Goal: Task Accomplishment & Management: Manage account settings

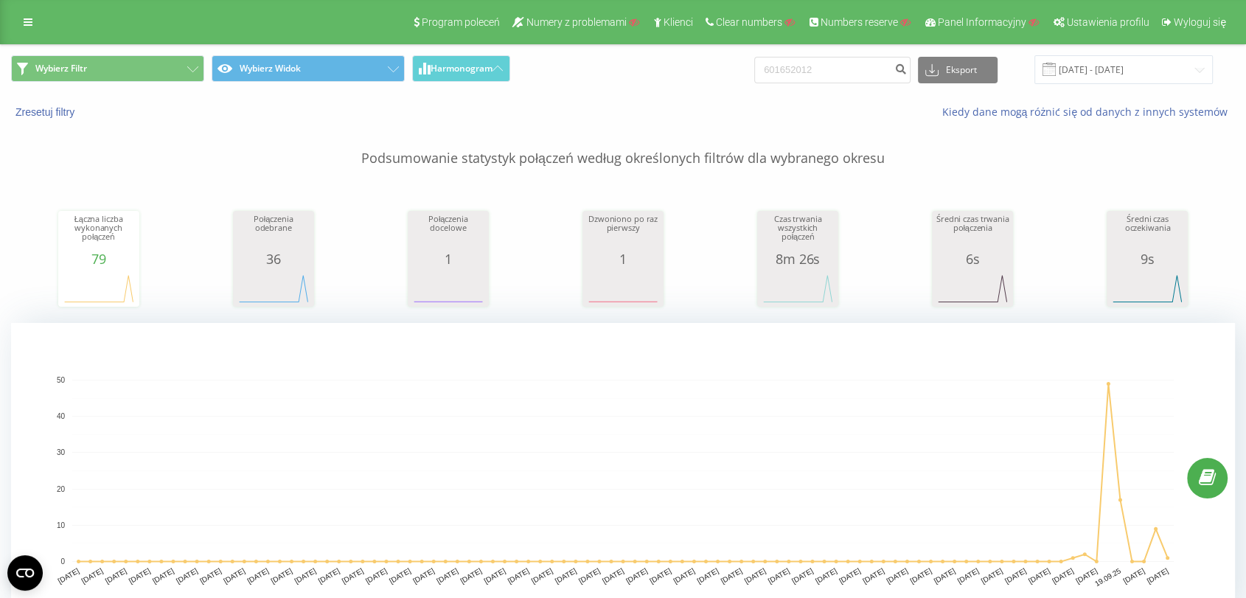
click at [20, 35] on div "Program poleceń Numery z problemami Klienci Clear numbers Numbers reserve Panel…" at bounding box center [623, 22] width 1246 height 44
click at [22, 33] on div "Program poleceń Numery z problemami Klienci Clear numbers Numbers reserve Panel…" at bounding box center [623, 22] width 1246 height 44
click at [31, 17] on icon at bounding box center [28, 22] width 9 height 10
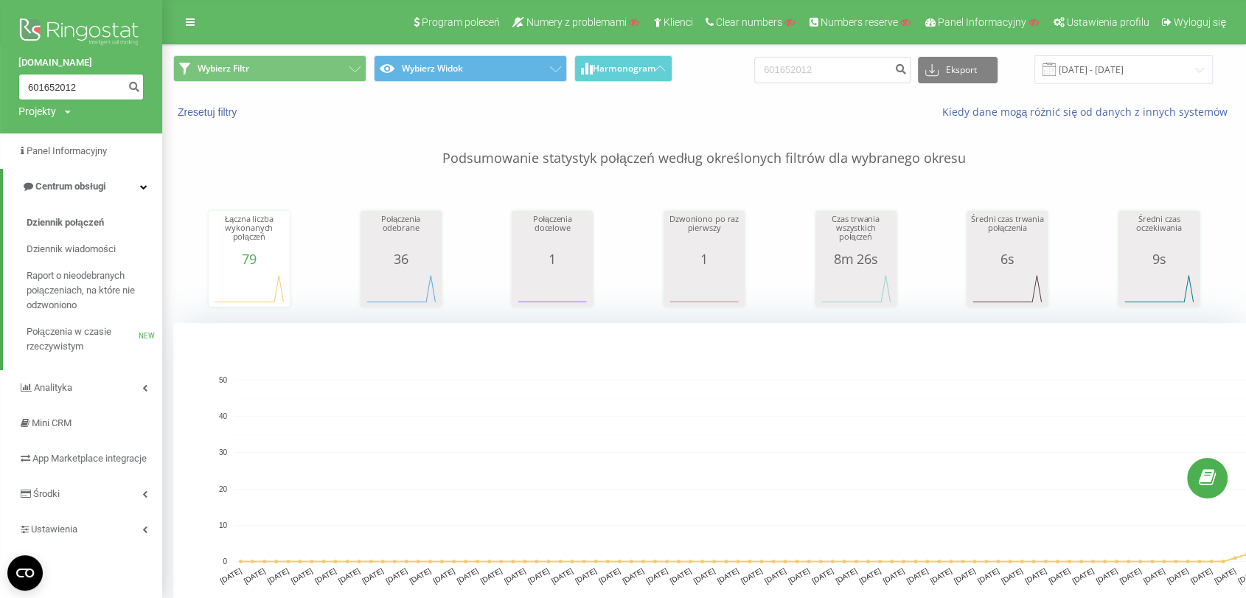
drag, startPoint x: 106, startPoint y: 89, endPoint x: 0, endPoint y: 113, distance: 108.8
click at [0, 113] on div "Chickenking.co 601652012 Projekty Wyszukiwanie" at bounding box center [81, 66] width 162 height 133
click at [136, 88] on icon "submit" at bounding box center [134, 84] width 13 height 9
drag, startPoint x: 840, startPoint y: 69, endPoint x: 727, endPoint y: 72, distance: 113.6
click at [727, 72] on div "Wybierz Filtr Wybierz Widok Harmonogram 601652012 Eksport .csv .xls .xlsx 23.06…" at bounding box center [704, 69] width 1062 height 29
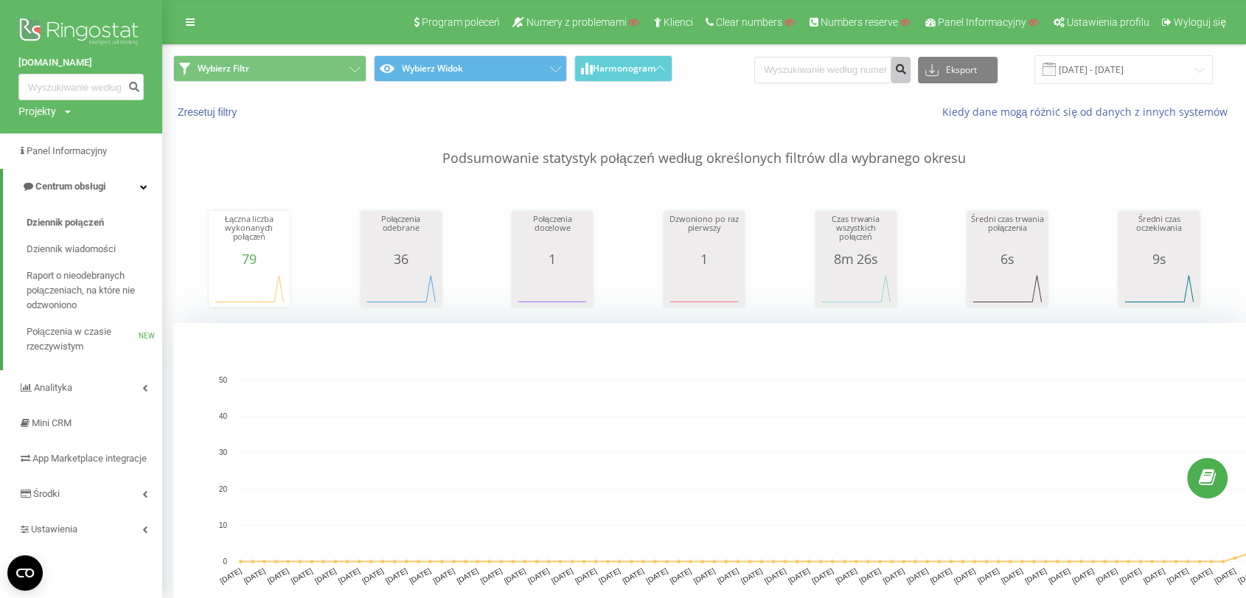
click at [911, 75] on button "submit" at bounding box center [901, 70] width 20 height 27
click at [71, 229] on span "Dziennik połączeń" at bounding box center [65, 222] width 77 height 15
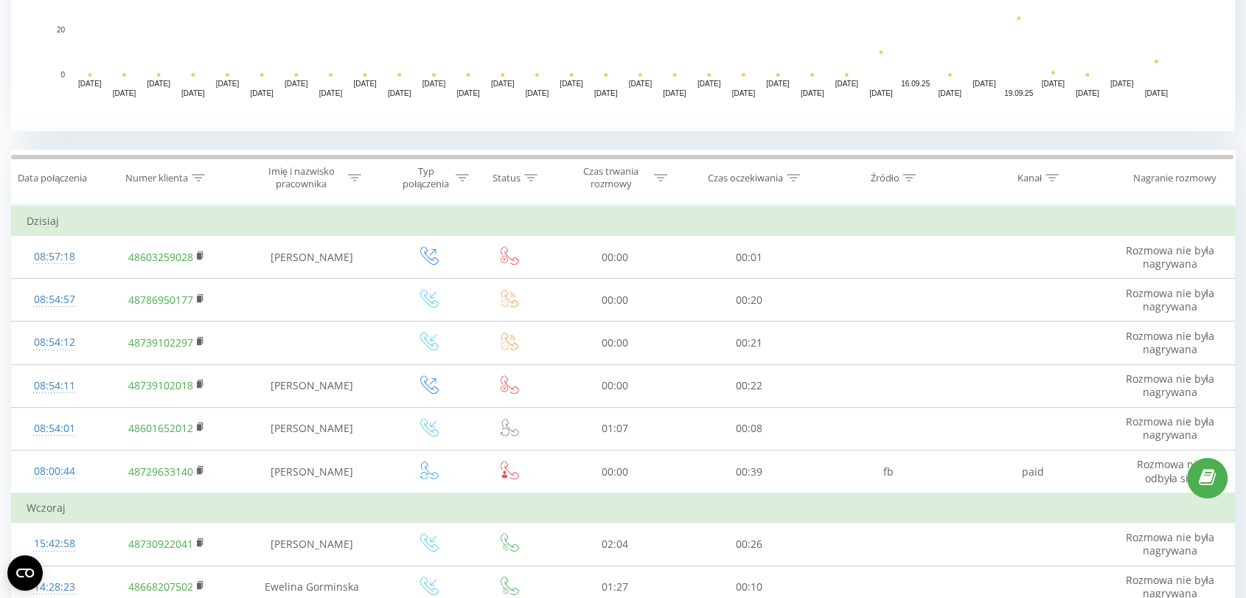
scroll to position [491, 0]
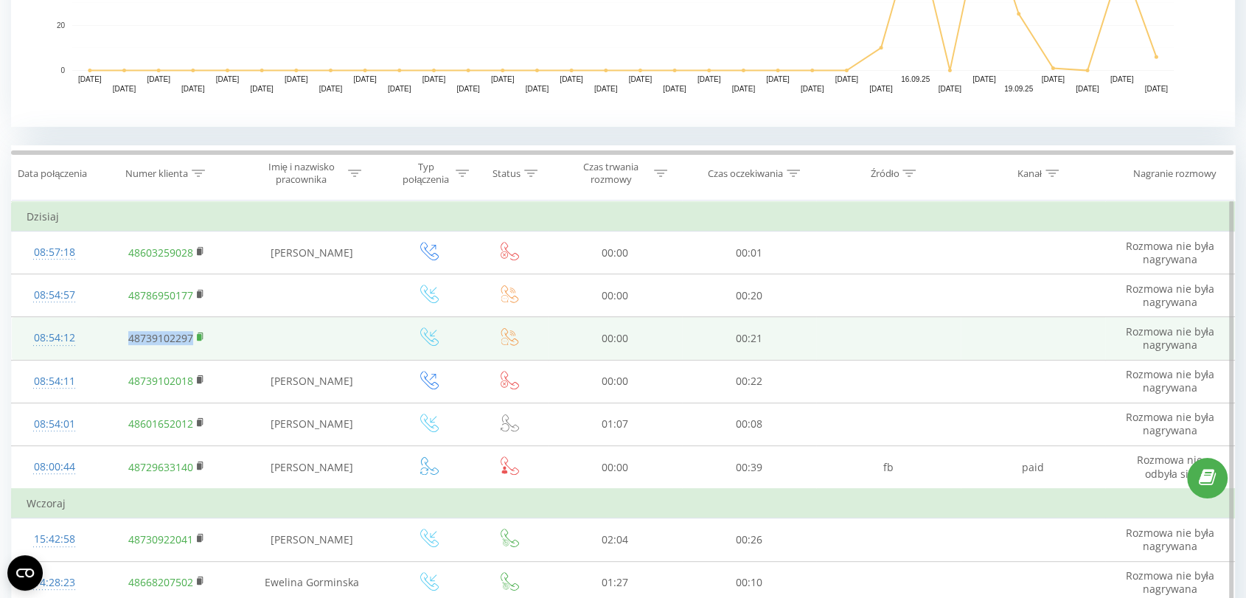
drag, startPoint x: 124, startPoint y: 332, endPoint x: 200, endPoint y: 336, distance: 76.1
click at [200, 336] on td "48739102297" at bounding box center [166, 338] width 139 height 43
click at [220, 333] on td "48739102297" at bounding box center [166, 338] width 139 height 43
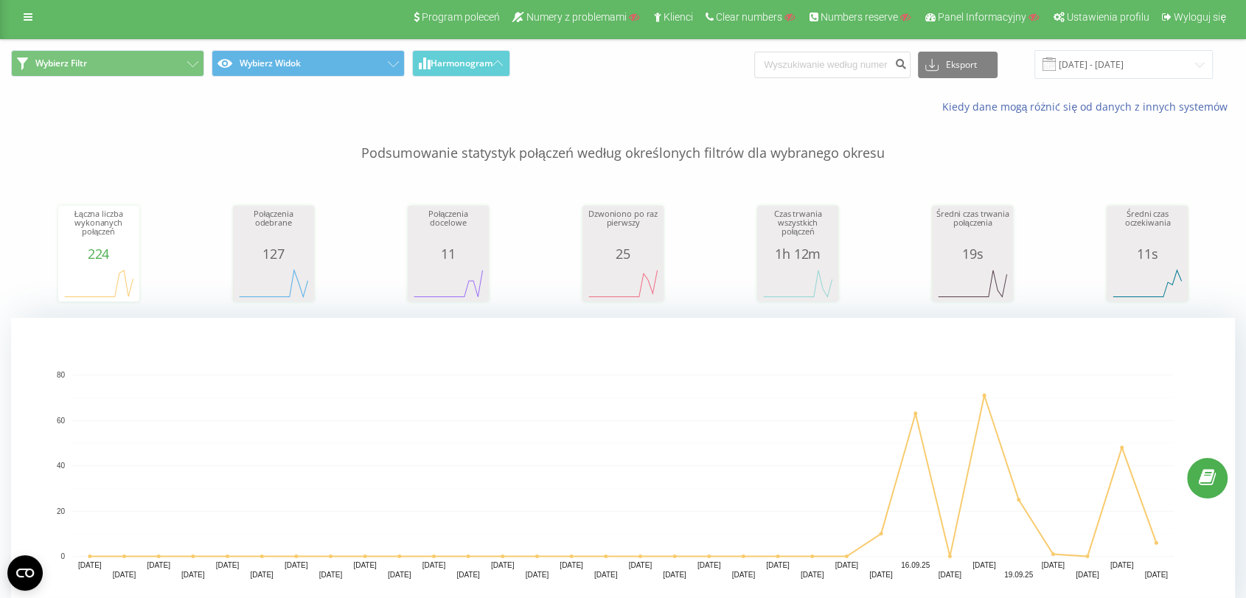
scroll to position [0, 0]
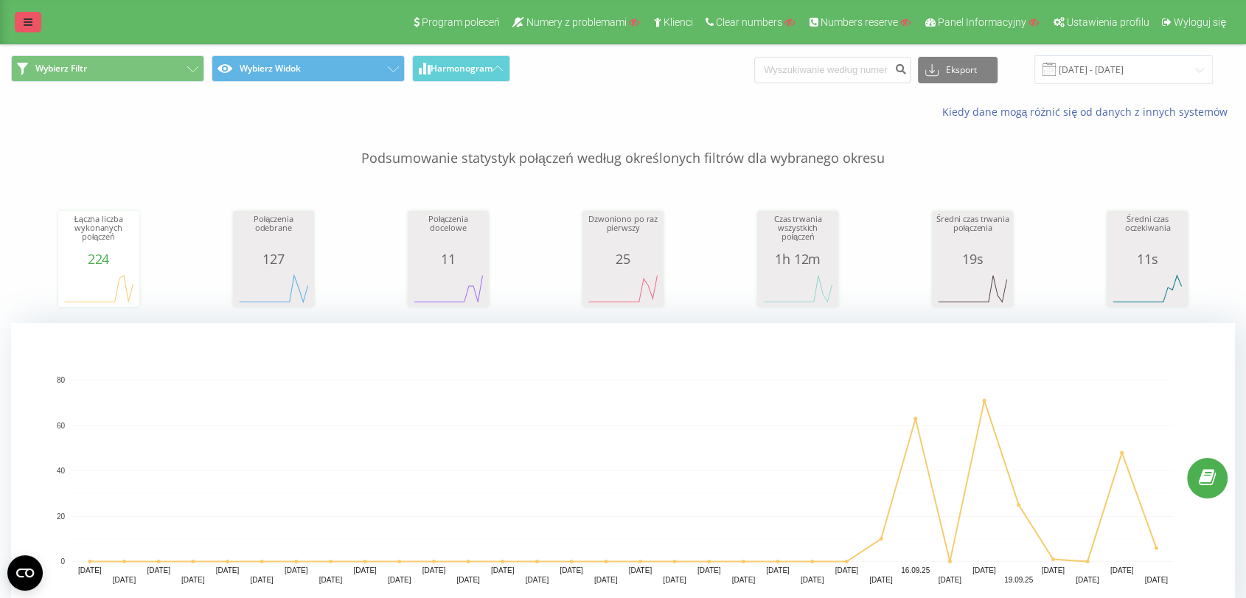
click at [24, 29] on link at bounding box center [28, 22] width 27 height 21
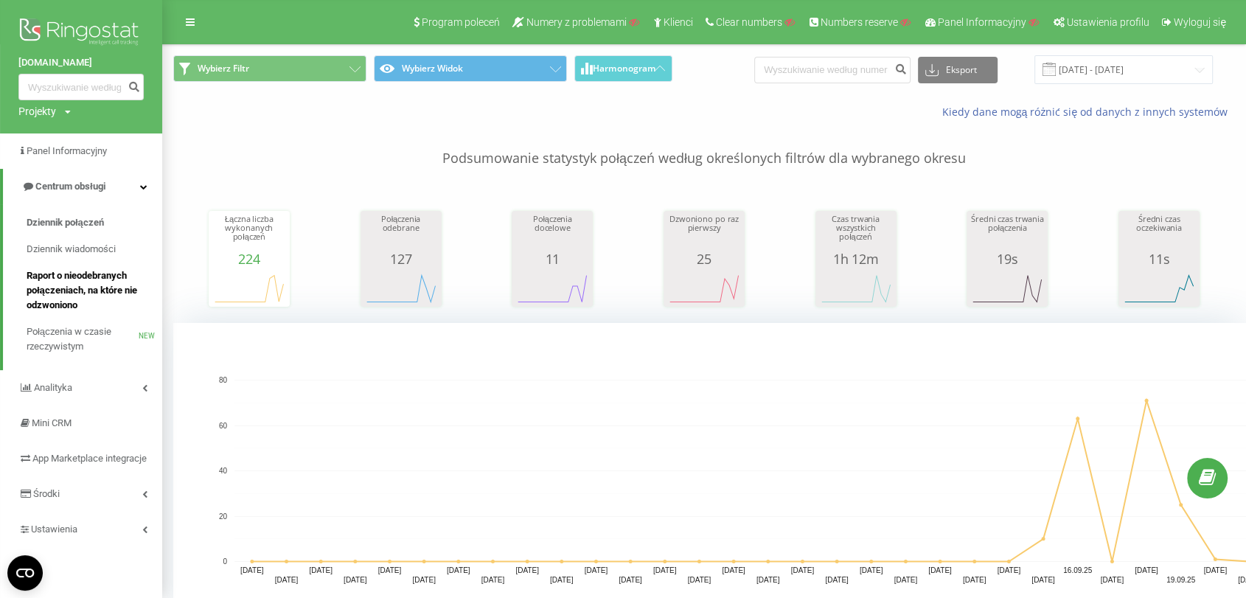
click at [100, 296] on span "Raport o nieodebranych połączeniach, na które nie odzwoniono" at bounding box center [91, 290] width 128 height 44
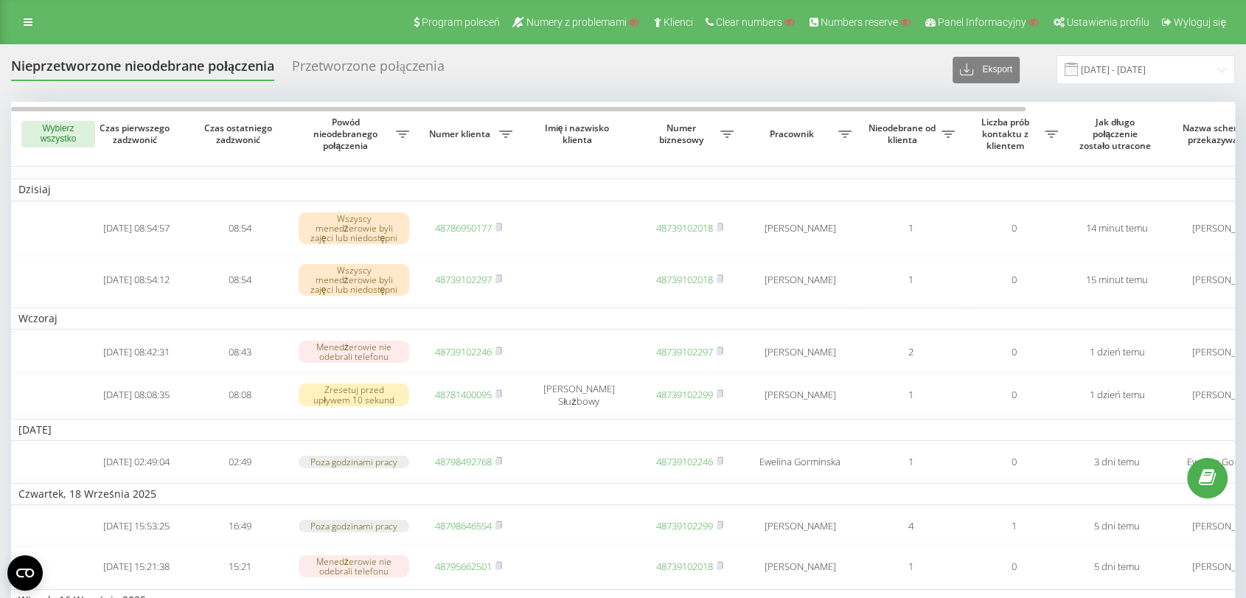
click at [42, 83] on div "Nieprzetworzone nieodebrane połączenia Przetworzone połączenia Eksport .csv .xl…" at bounding box center [623, 69] width 1224 height 29
click at [23, 19] on link at bounding box center [28, 22] width 27 height 21
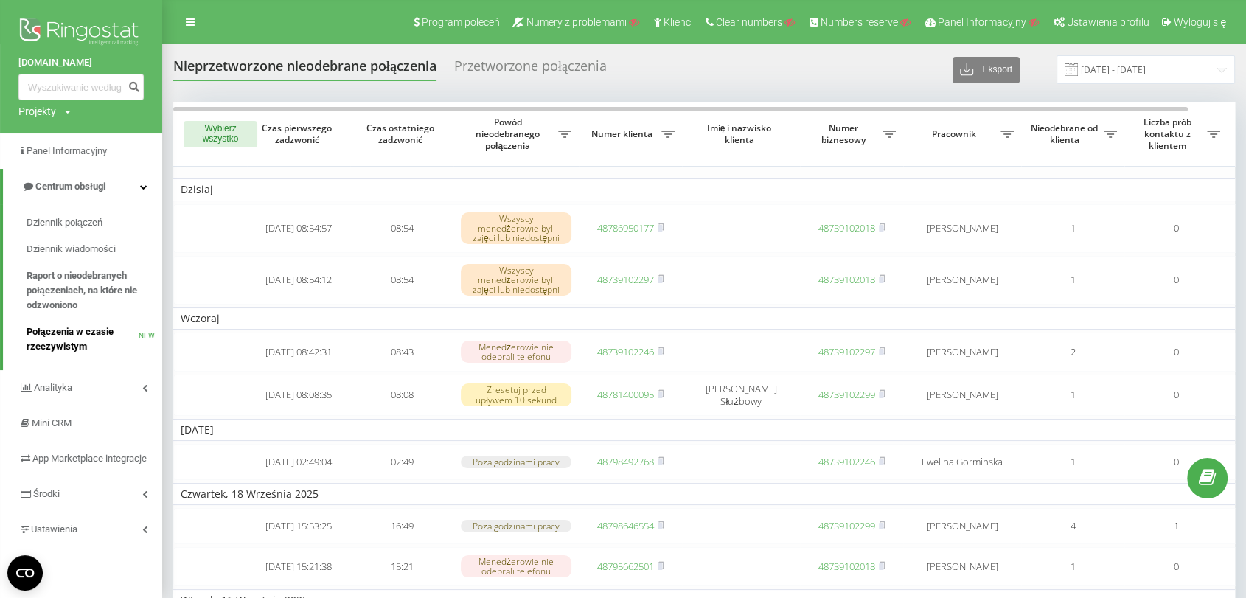
click at [73, 351] on span "Połączenia w czasie rzeczywistym" at bounding box center [83, 338] width 112 height 29
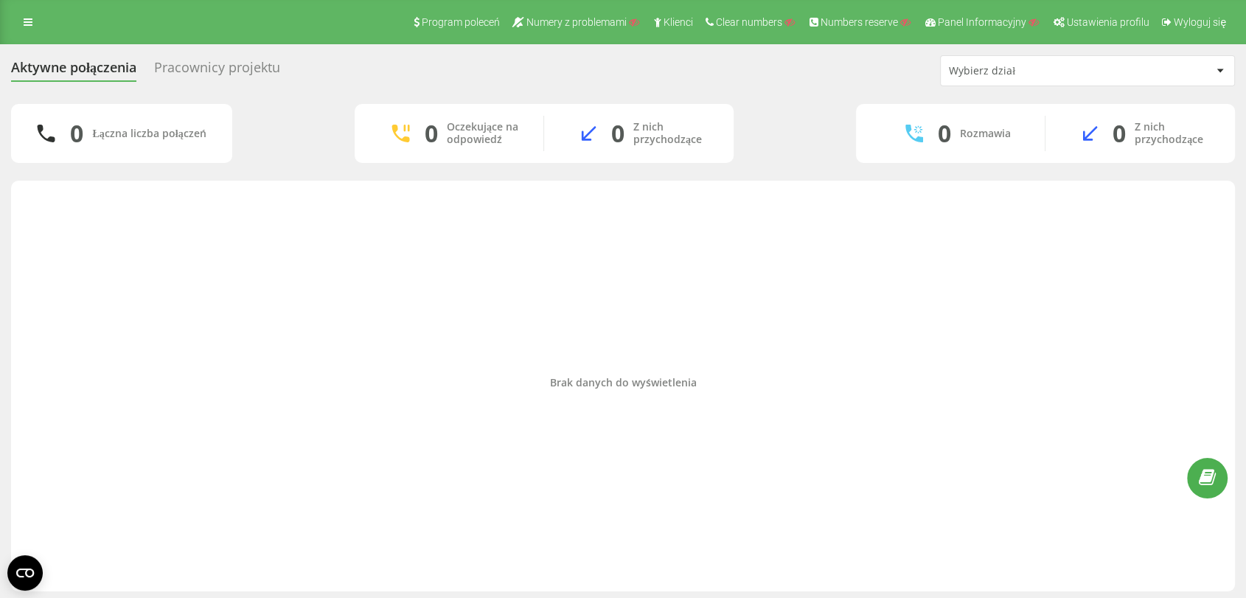
click at [203, 66] on div "Pracownicy projektu" at bounding box center [217, 71] width 126 height 23
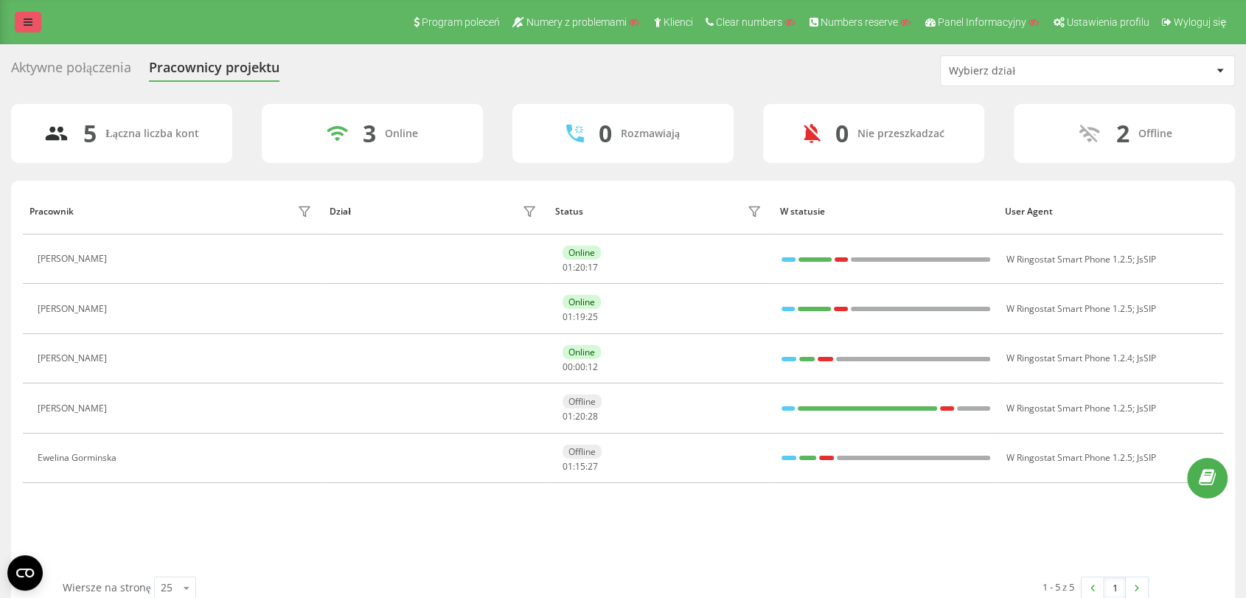
click at [29, 18] on icon at bounding box center [28, 22] width 9 height 10
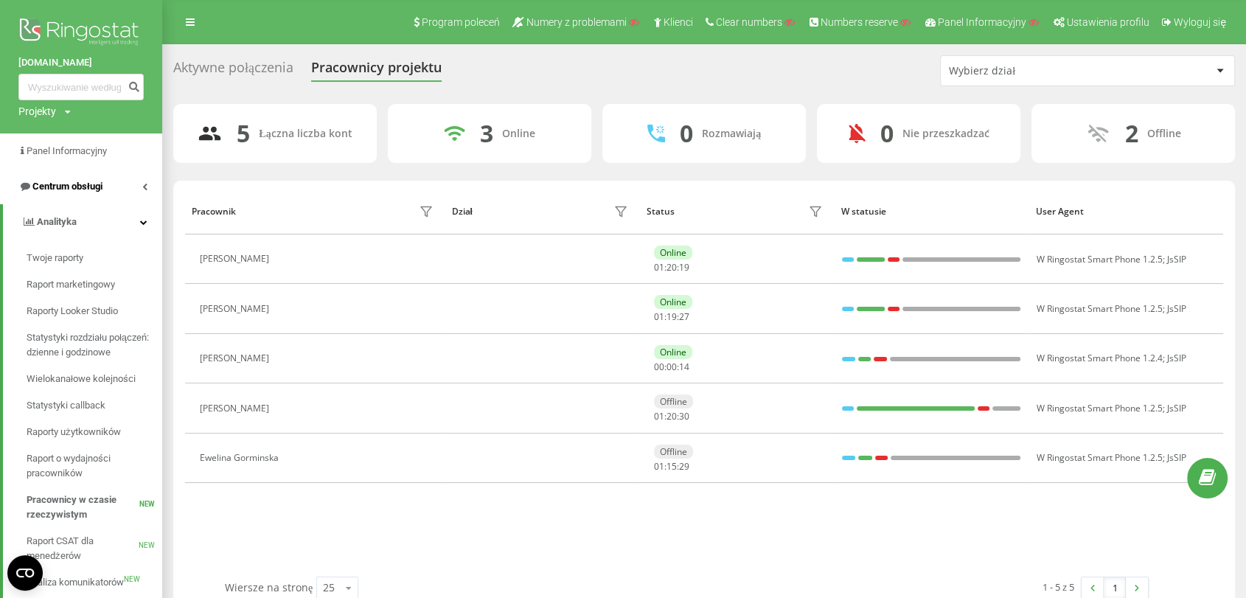
click at [95, 178] on link "Centrum obsługi" at bounding box center [81, 186] width 162 height 35
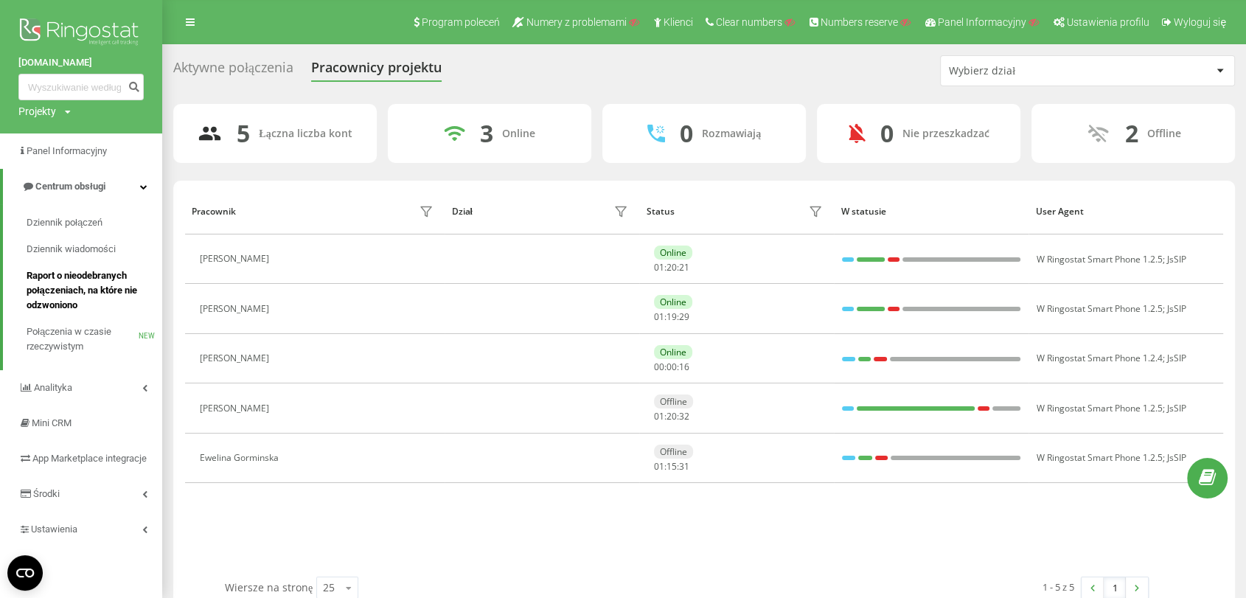
click at [73, 277] on span "Raport o nieodebranych połączeniach, na które nie odzwoniono" at bounding box center [91, 290] width 128 height 44
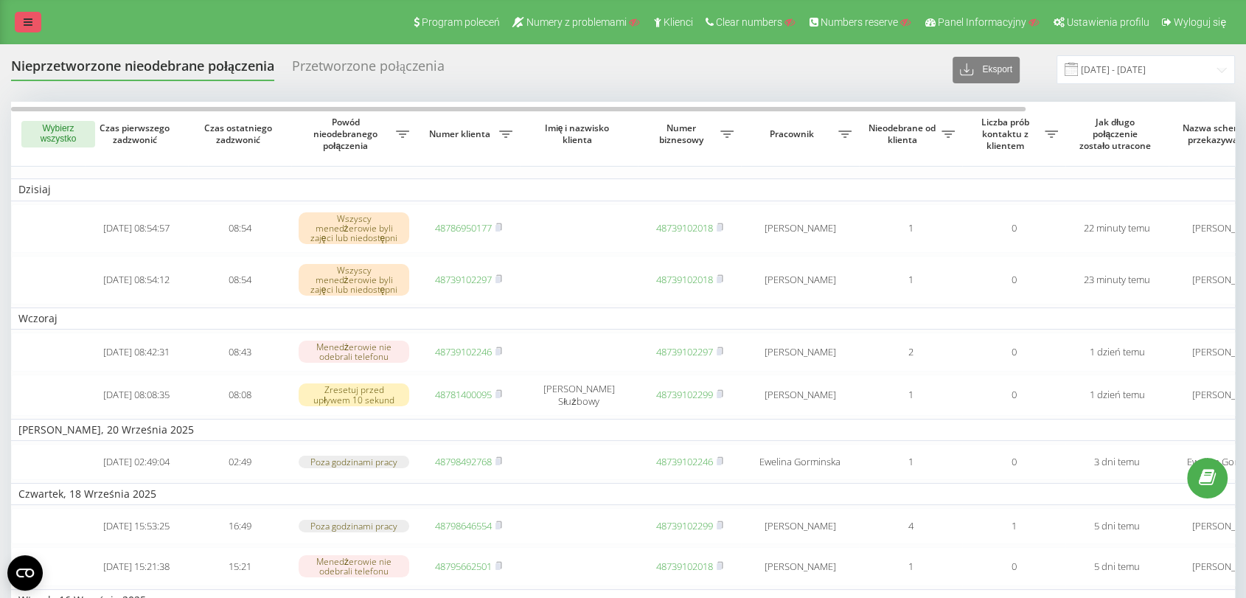
click at [29, 29] on link at bounding box center [28, 22] width 27 height 21
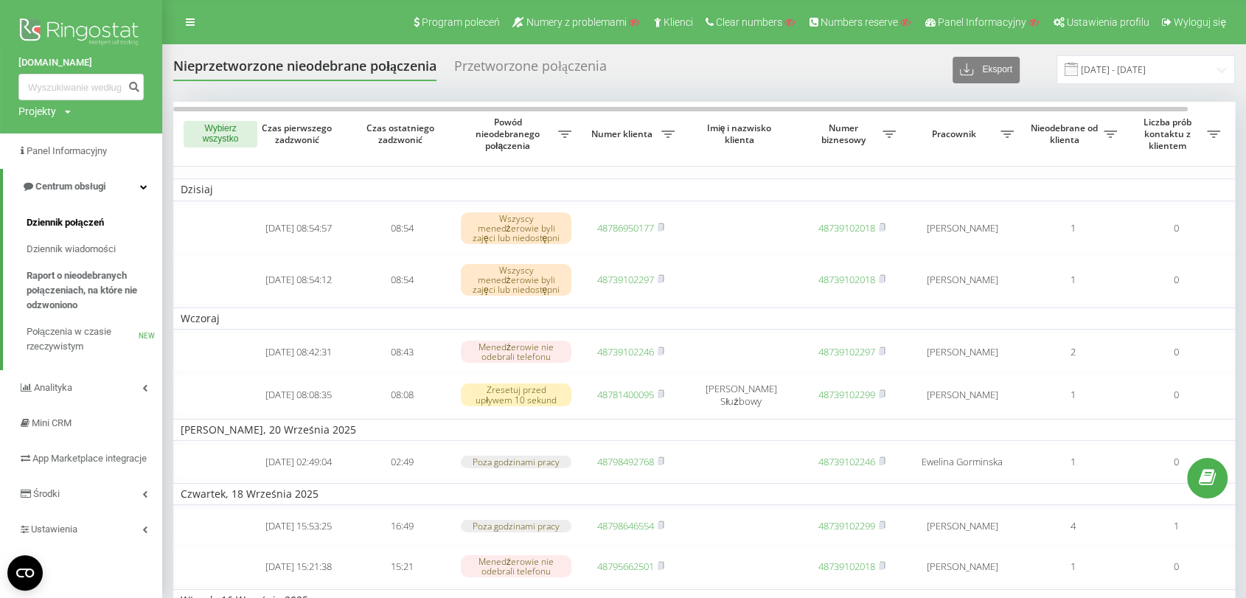
click at [86, 220] on span "Dziennik połączeń" at bounding box center [65, 222] width 77 height 15
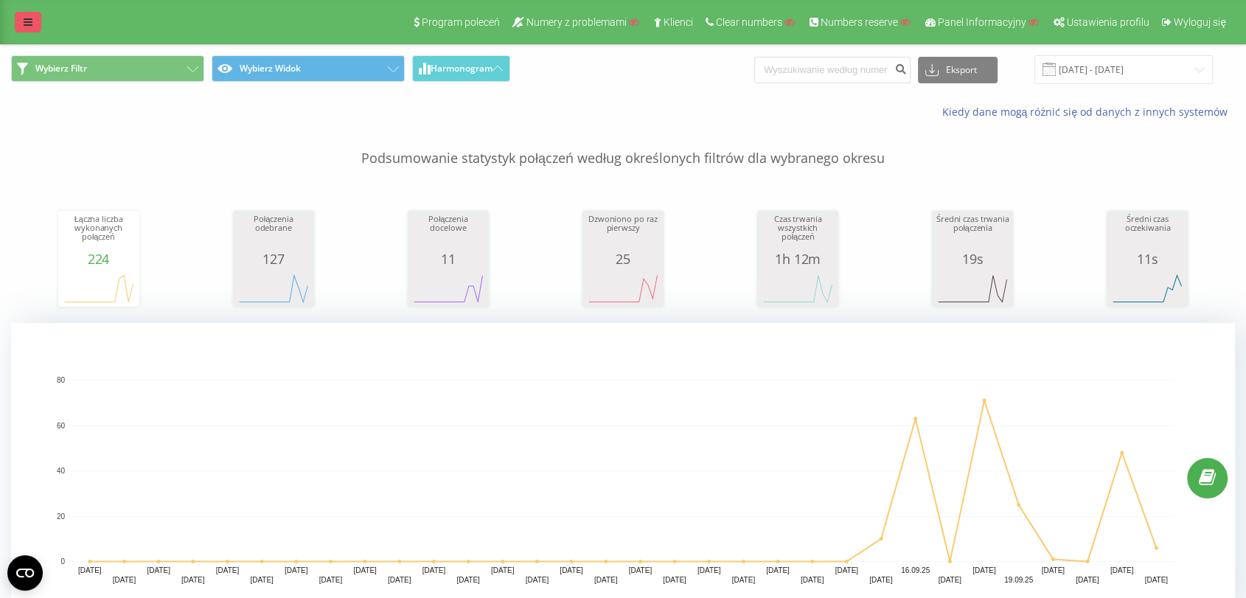
click at [36, 25] on link at bounding box center [28, 22] width 27 height 21
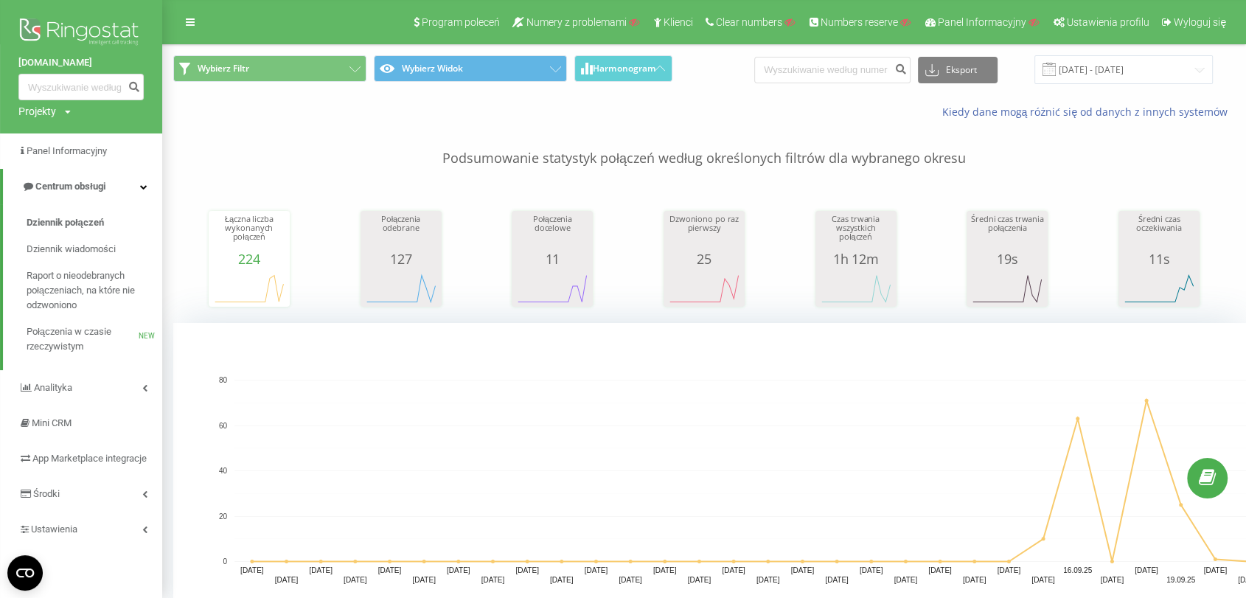
click at [61, 111] on div "Projekty Wyszukiwanie" at bounding box center [44, 111] width 52 height 15
click at [59, 136] on input "text" at bounding box center [60, 133] width 74 height 21
type input "7tel"
click at [129, 136] on link "Wyszukiwanie" at bounding box center [133, 133] width 72 height 21
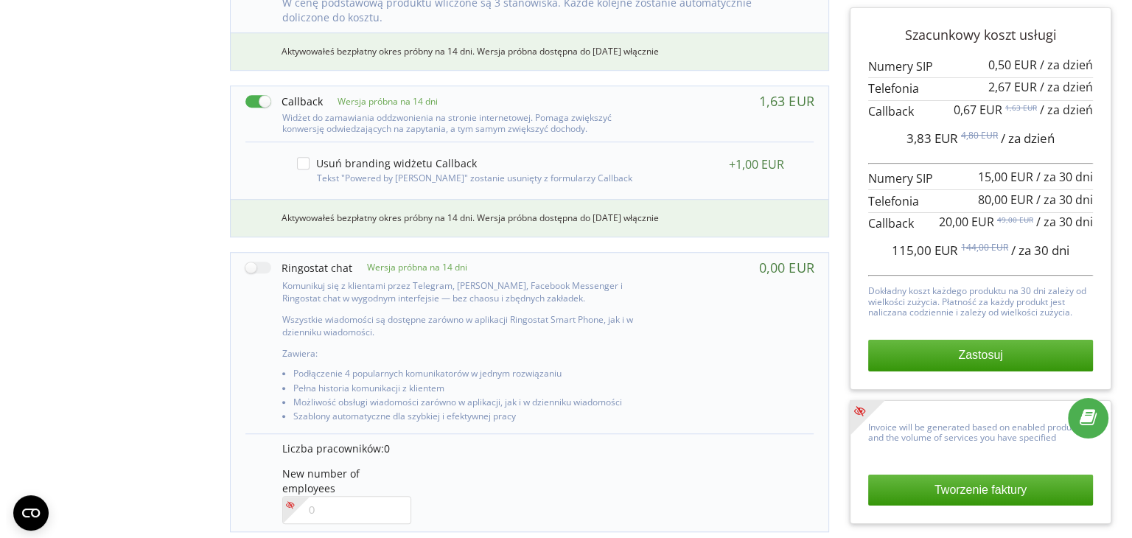
scroll to position [1085, 0]
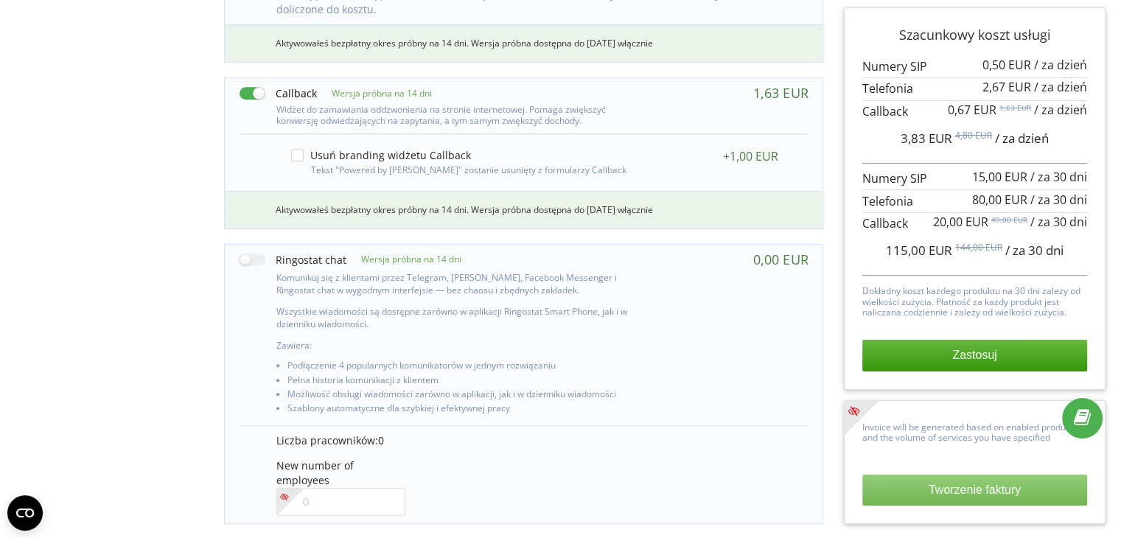
click at [949, 496] on button "Tworzenie faktury" at bounding box center [975, 490] width 225 height 31
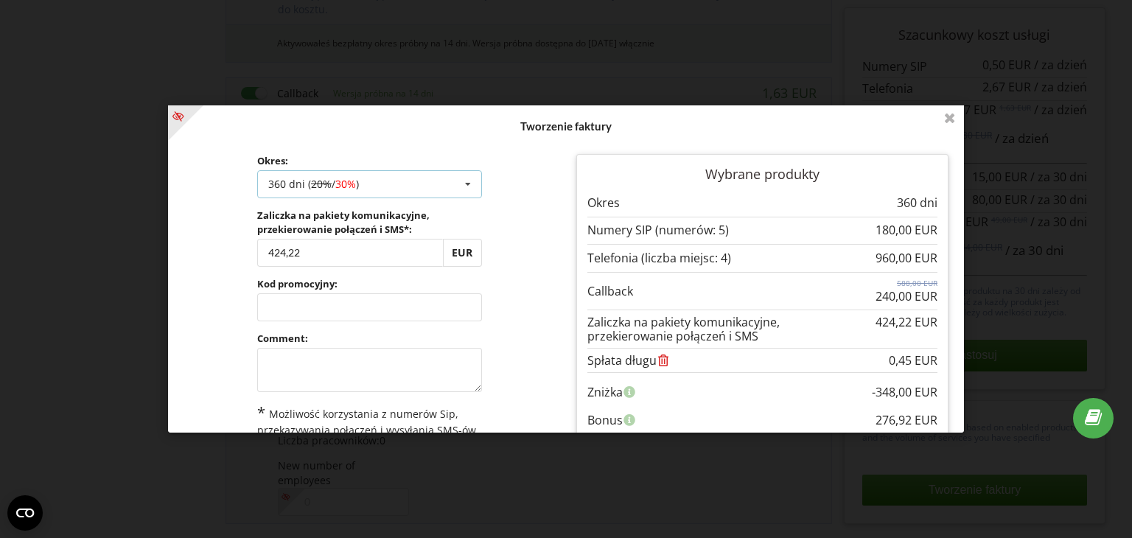
click at [304, 181] on div "360 dni ( 20% / 30% )" at bounding box center [313, 184] width 91 height 10
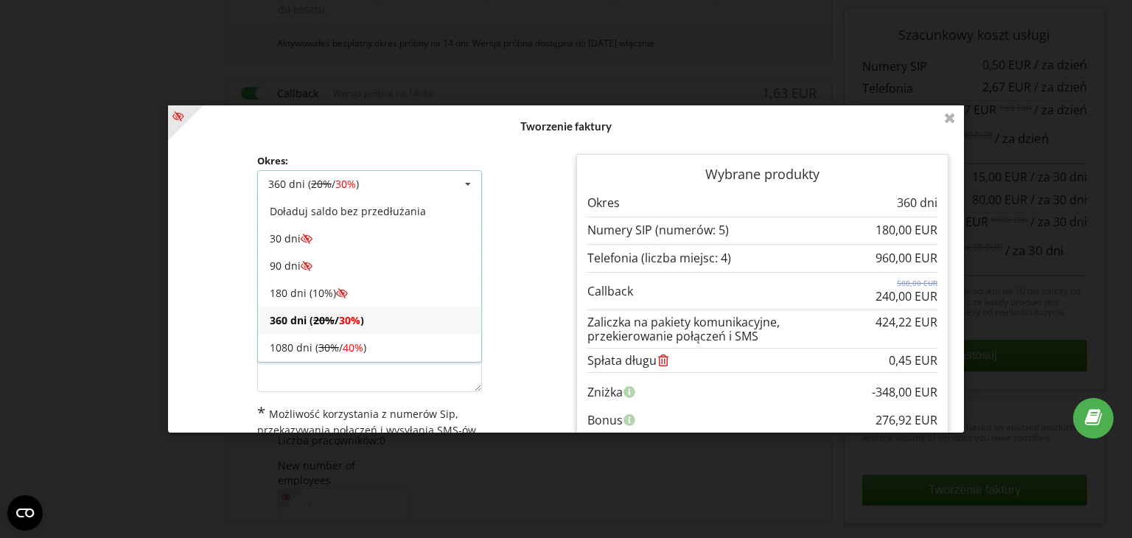
scroll to position [24, 0]
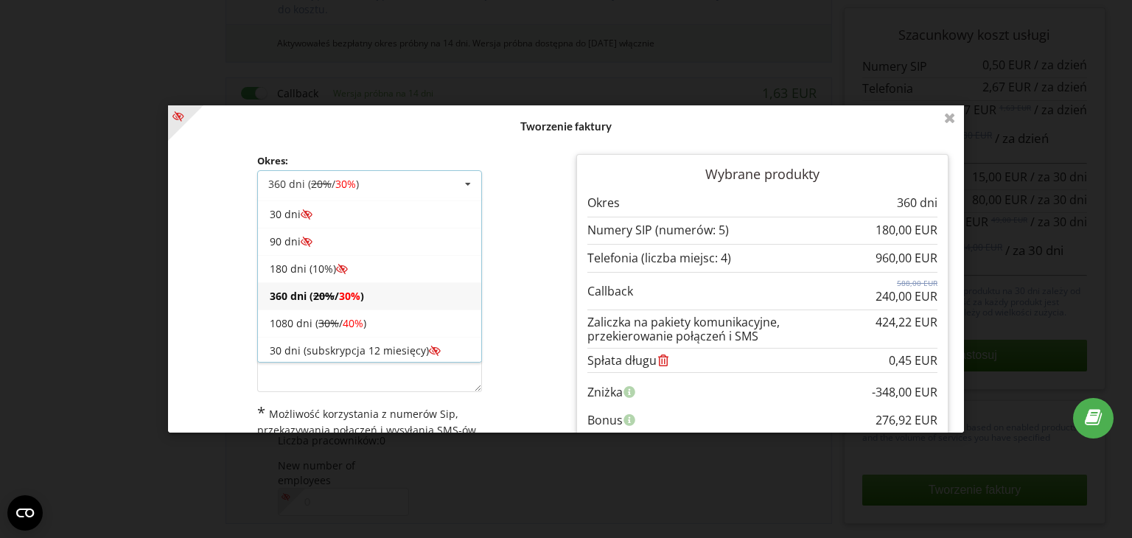
click at [478, 313] on div "Doładuj saldo bez przedłużania 30 dni 90 dni 20% / 30% 30% / 40%" at bounding box center [369, 280] width 225 height 165
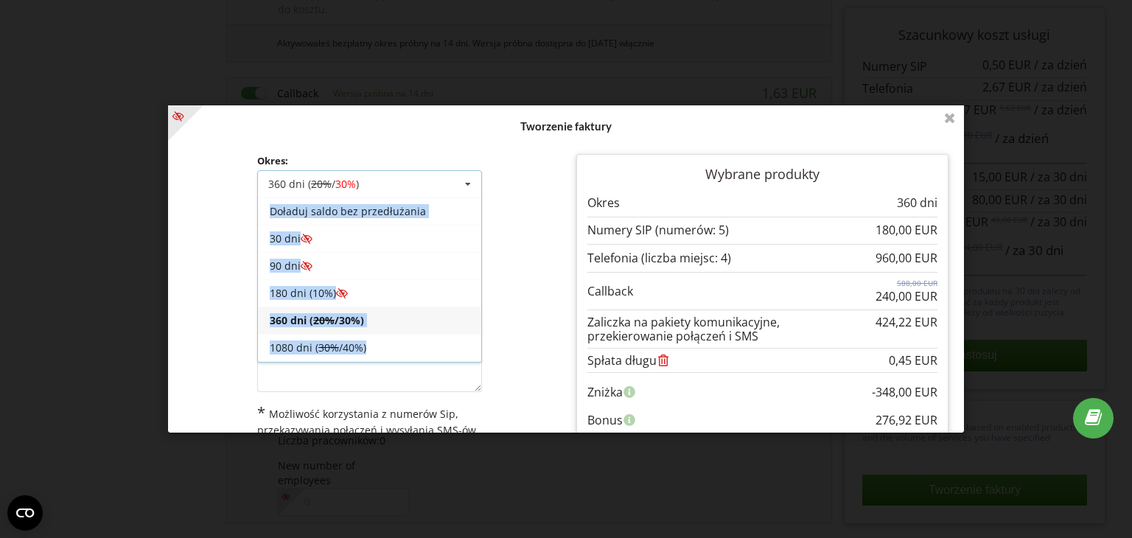
drag, startPoint x: 478, startPoint y: 315, endPoint x: 456, endPoint y: 194, distance: 123.1
click at [456, 194] on div "360 dni ( 20% / 30% ) Doładuj saldo bez przedłużania 30 dni 90 dni 20% / 30% 30…" at bounding box center [369, 184] width 225 height 28
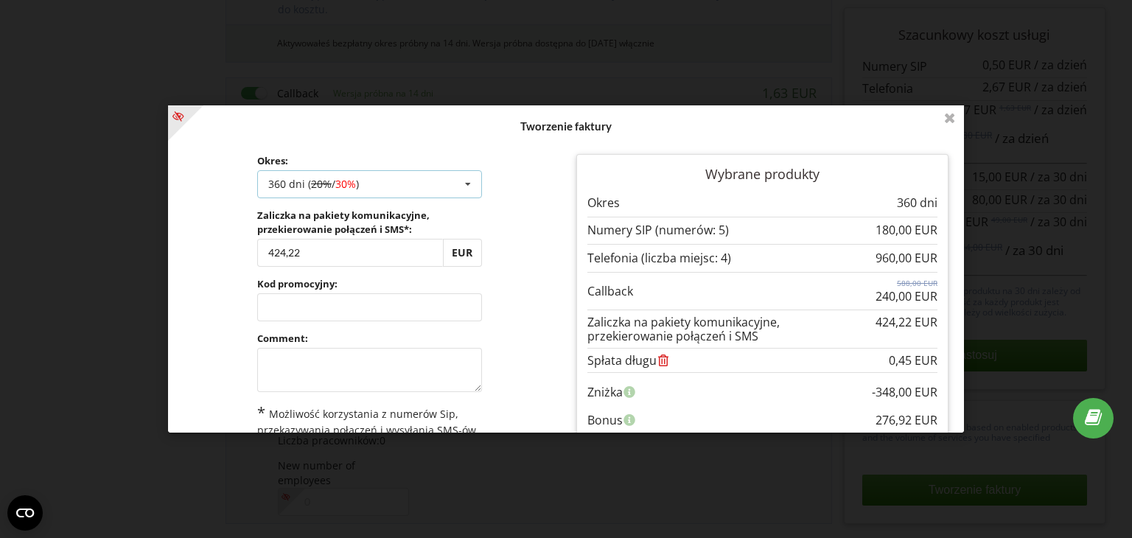
click at [466, 181] on icon at bounding box center [468, 184] width 22 height 27
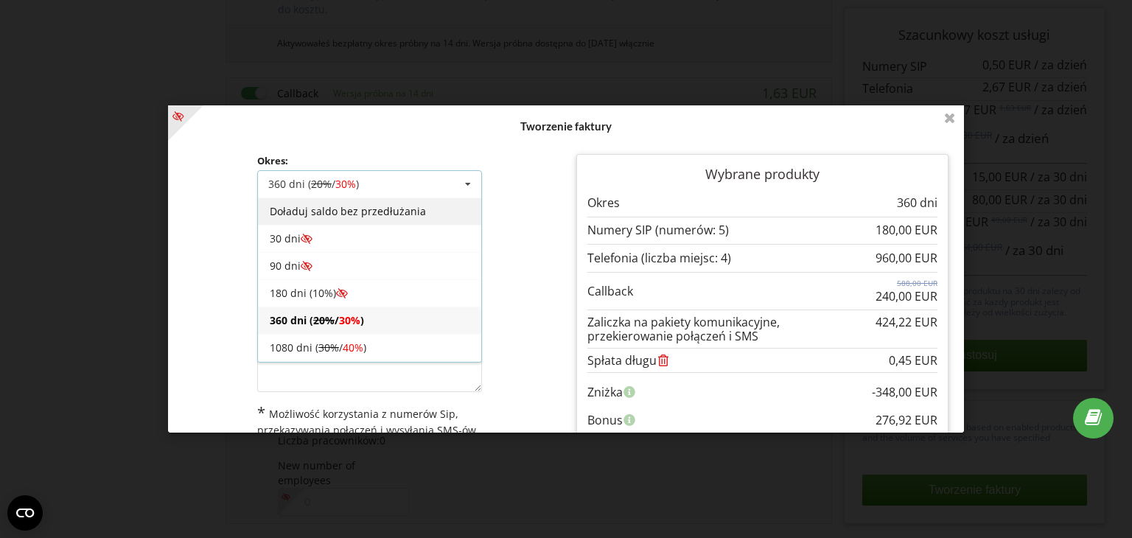
click at [385, 210] on div "Doładuj saldo bez przedłużania" at bounding box center [369, 211] width 223 height 27
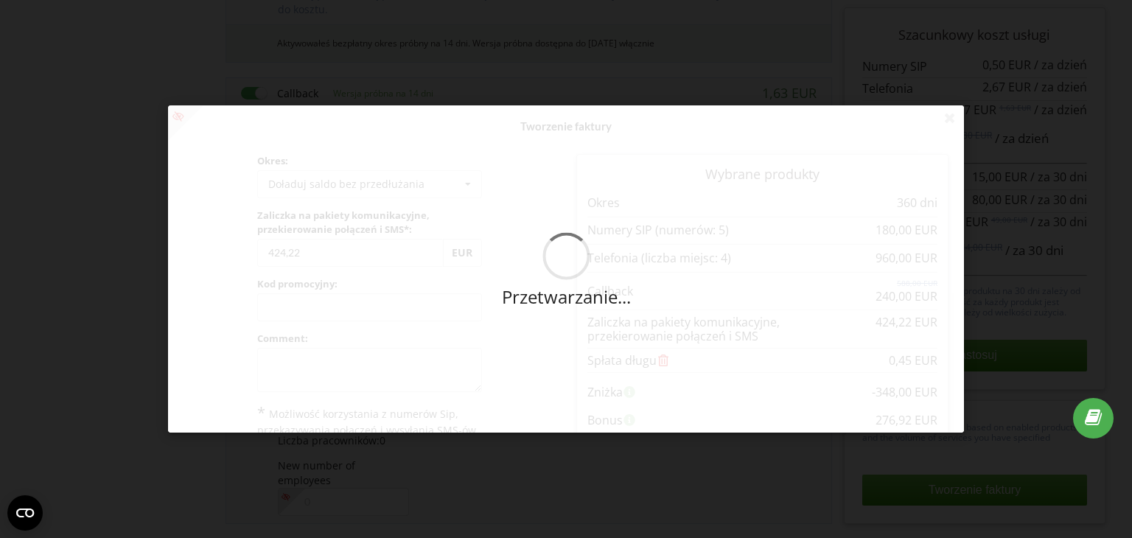
click at [334, 251] on div "Przetwarzanie..." at bounding box center [566, 268] width 796 height 327
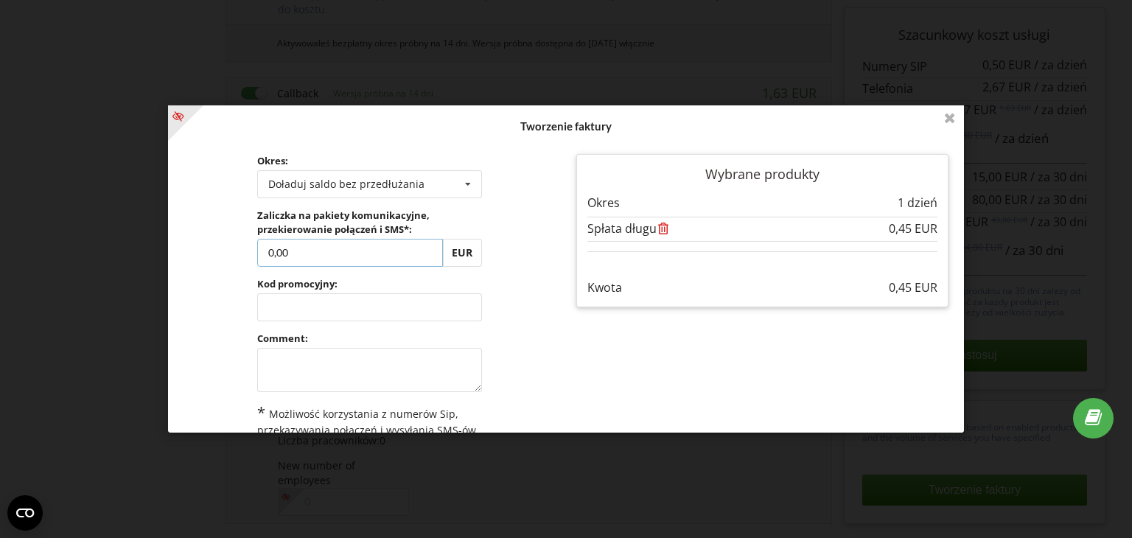
drag, startPoint x: 323, startPoint y: 249, endPoint x: 234, endPoint y: 266, distance: 90.8
click at [234, 266] on div "Okres: Doładuj saldo bez przedłużania Doładuj saldo bez przedłużania 30 dni 20%…" at bounding box center [369, 337] width 393 height 386
type input "10"
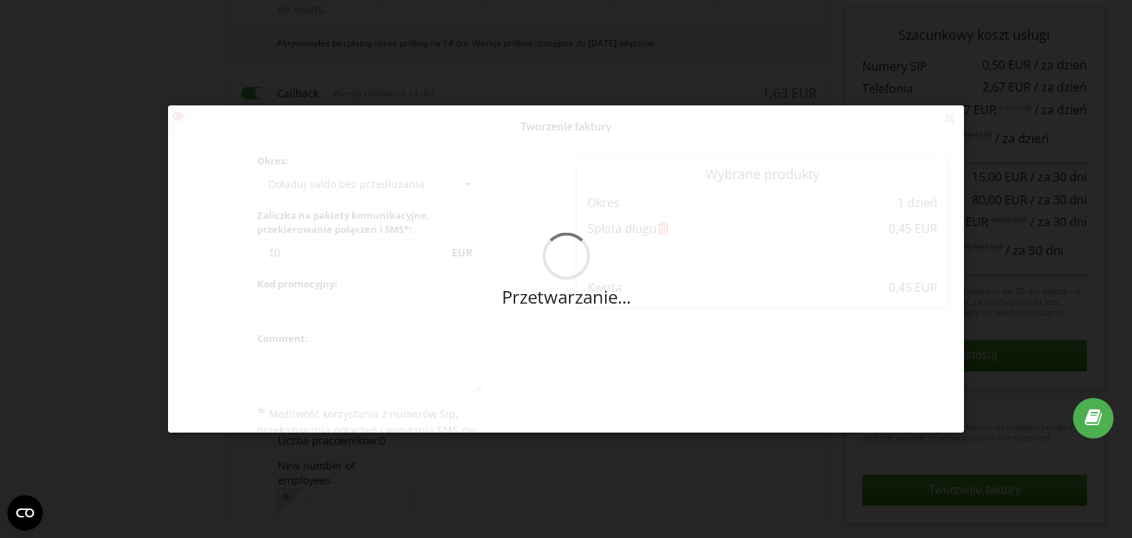
click at [599, 424] on div "Przetwarzanie... Tworzenie faktury Okres: Doładuj saldo bez przedłużania Doładu…" at bounding box center [566, 268] width 796 height 327
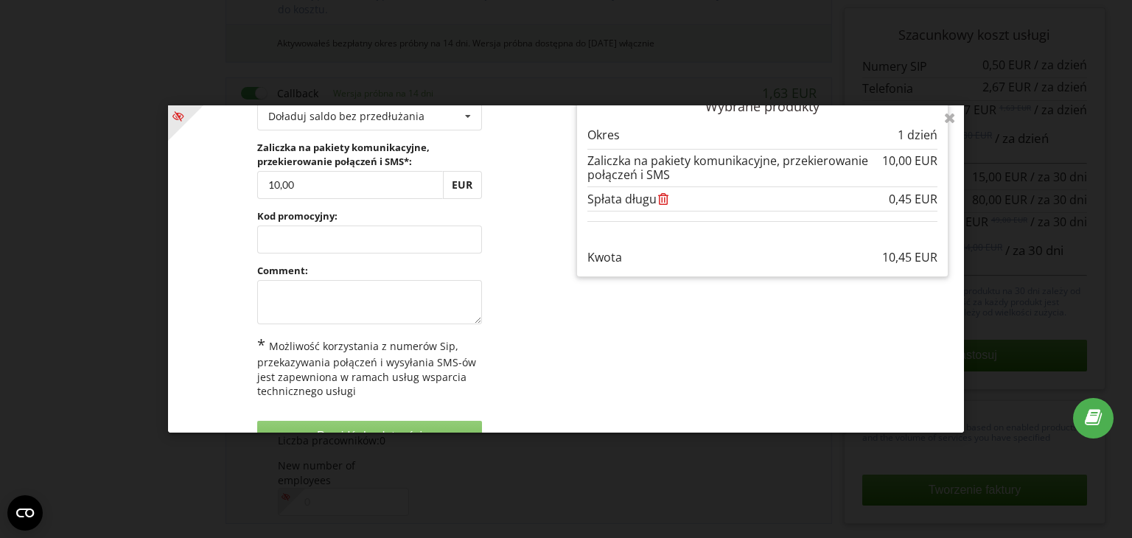
scroll to position [21, 0]
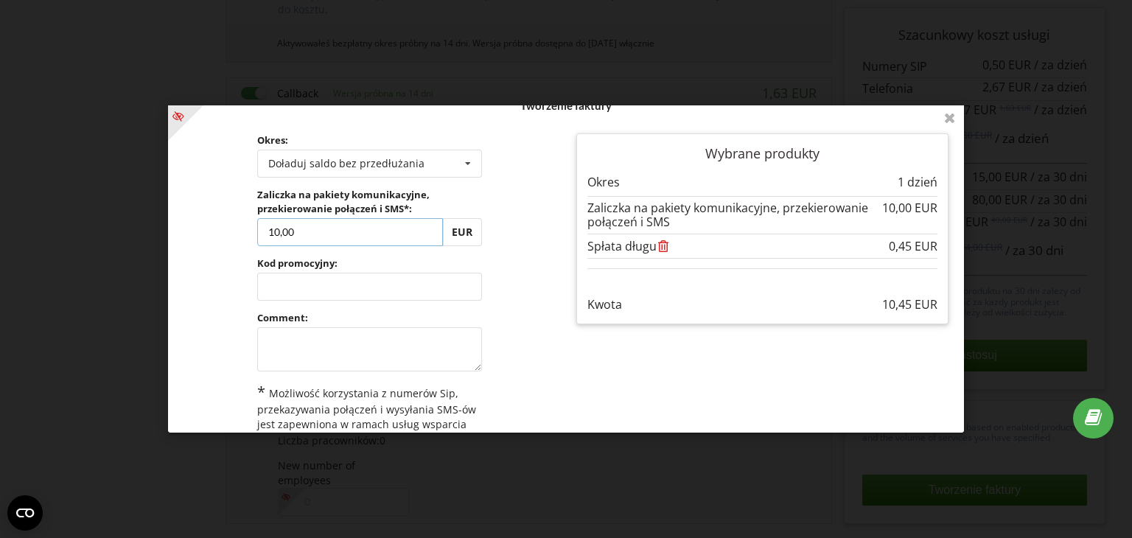
drag, startPoint x: 314, startPoint y: 229, endPoint x: 223, endPoint y: 234, distance: 91.6
click at [223, 234] on div "Okres: Doładuj saldo bez przedłużania Doładuj saldo bez przedłużania 30 dni 20%…" at bounding box center [369, 316] width 393 height 386
type input "9,55"
click at [540, 271] on div "Przetwarzanie... Tworzenie faktury Okres: Doładuj saldo bez przedłużania Doładu…" at bounding box center [566, 268] width 796 height 327
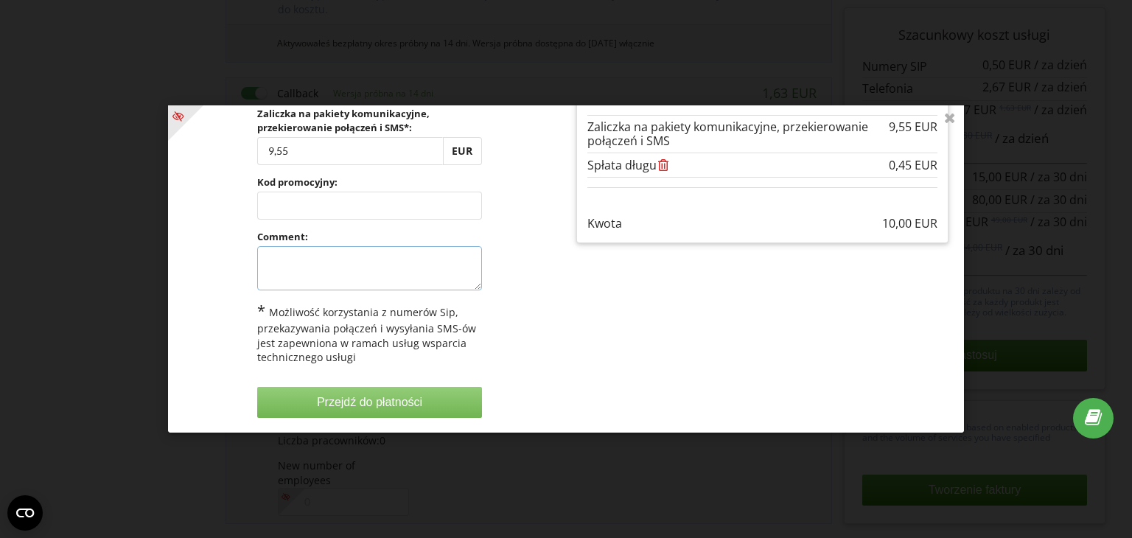
click at [400, 275] on textarea at bounding box center [369, 268] width 225 height 44
type textarea "additional to trial"
click at [351, 405] on button "Przejdź do płatności" at bounding box center [369, 402] width 225 height 31
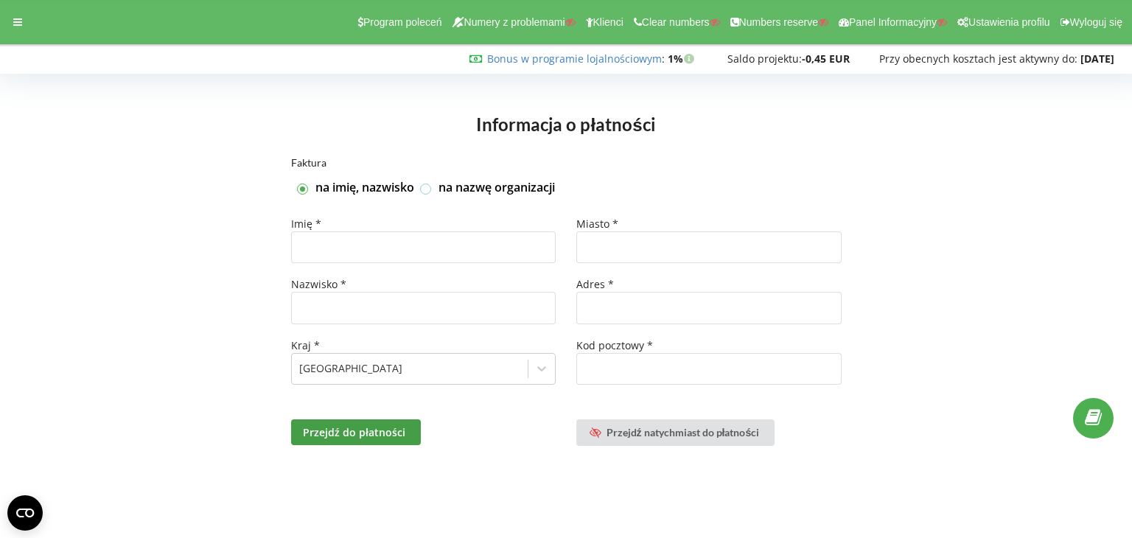
click at [430, 183] on label at bounding box center [426, 183] width 13 height 0
click at [430, 193] on input "na nazwę organizacji" at bounding box center [426, 189] width 13 height 13
checkbox input "true"
checkbox input "false"
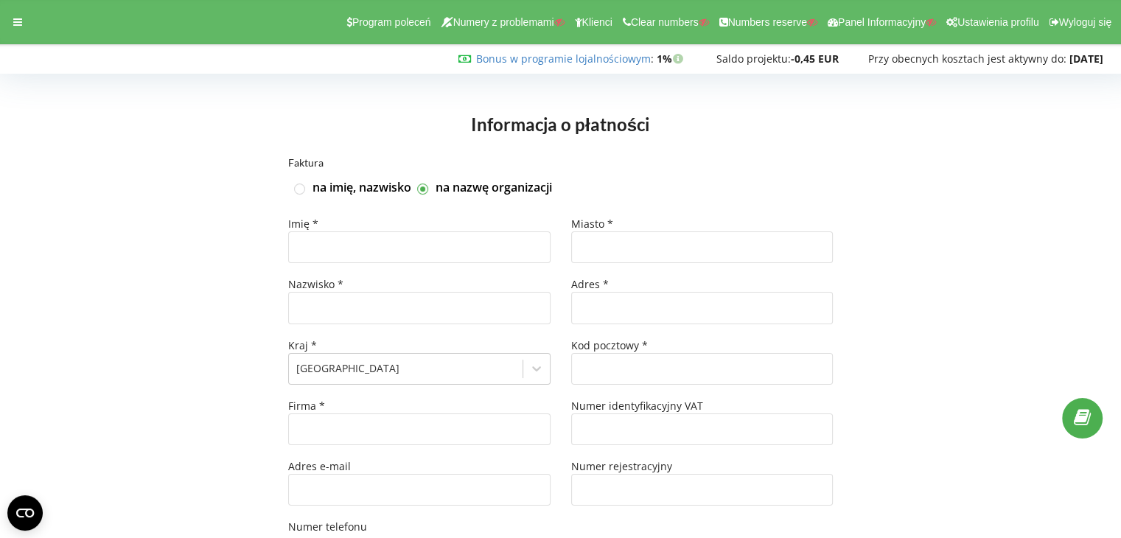
type input "+49"
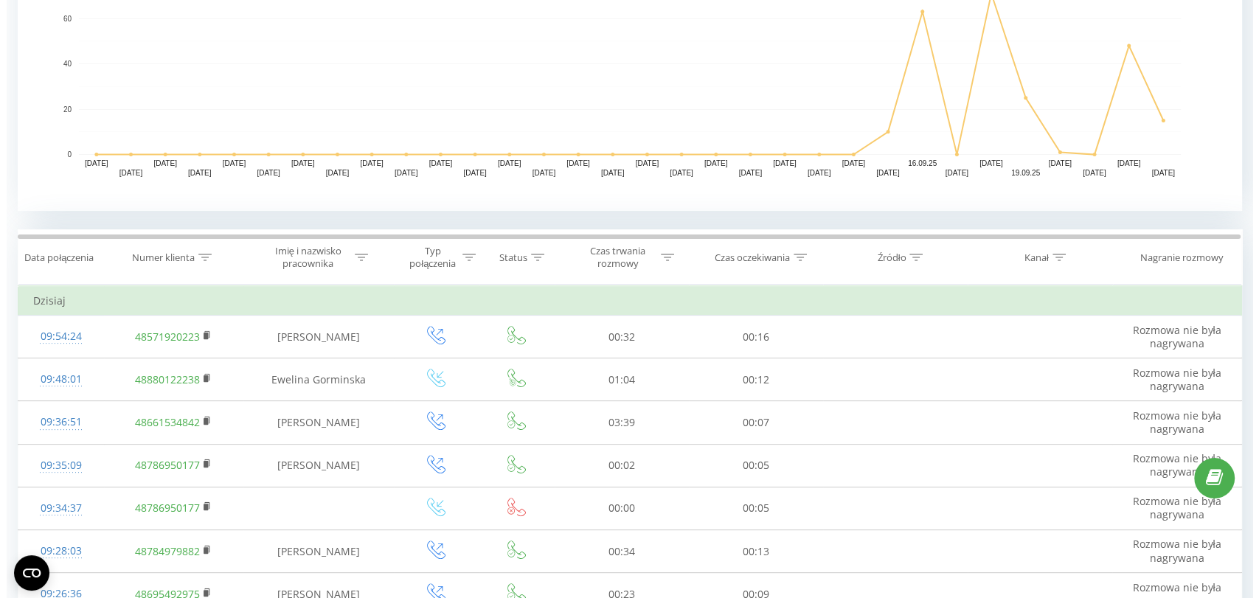
scroll to position [411, 0]
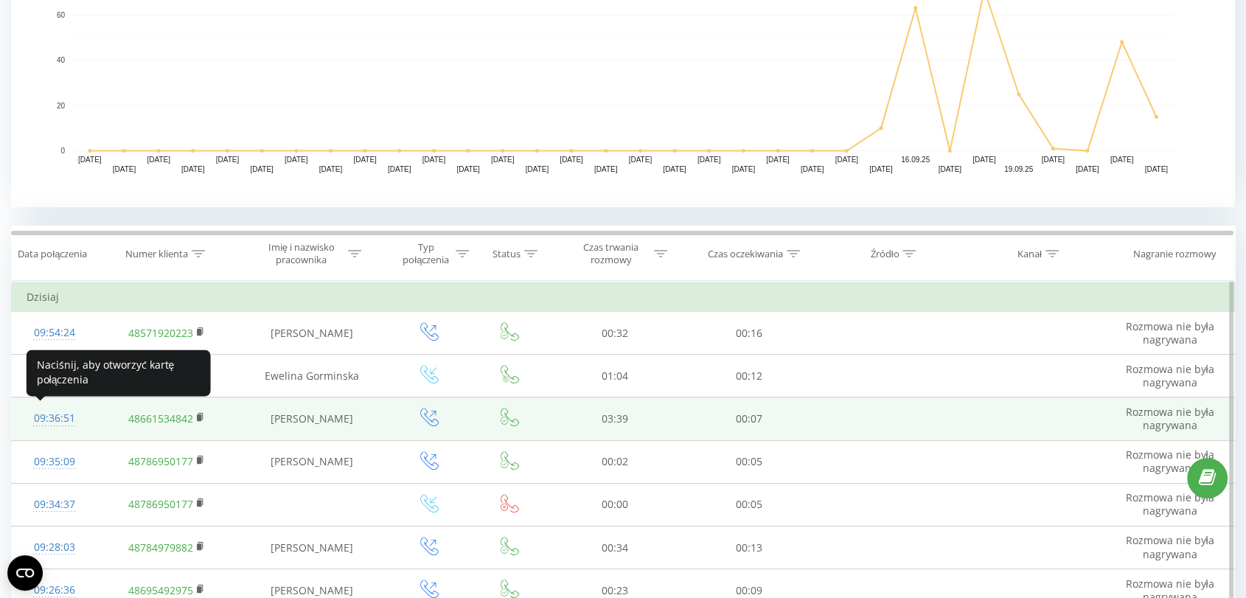
click at [61, 418] on div "09:36:51" at bounding box center [55, 418] width 56 height 29
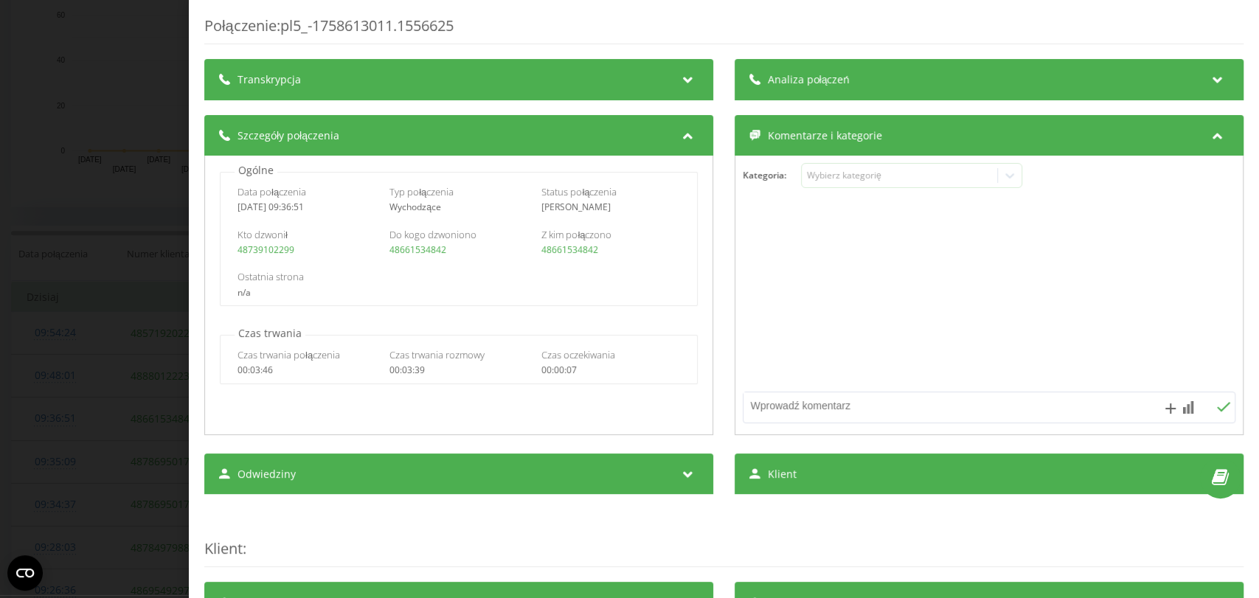
click at [896, 397] on textarea at bounding box center [939, 405] width 393 height 27
drag, startPoint x: 861, startPoint y: 408, endPoint x: 725, endPoint y: 413, distance: 135.7
click at [725, 413] on div "Szczegóły połączenia Ogólne Data połączenia [DATE] 09:36:51 Typ połączenia Wych…" at bounding box center [723, 277] width 1039 height 324
click at [1033, 403] on textarea "Rozmowa wykonana omyłkowo przez pracownika RIngostat by [PERSON_NAME]" at bounding box center [939, 405] width 393 height 27
type textarea "Rozmowa wykonana omyłkowo przez pracownika RIngostat [PERSON_NAME]"
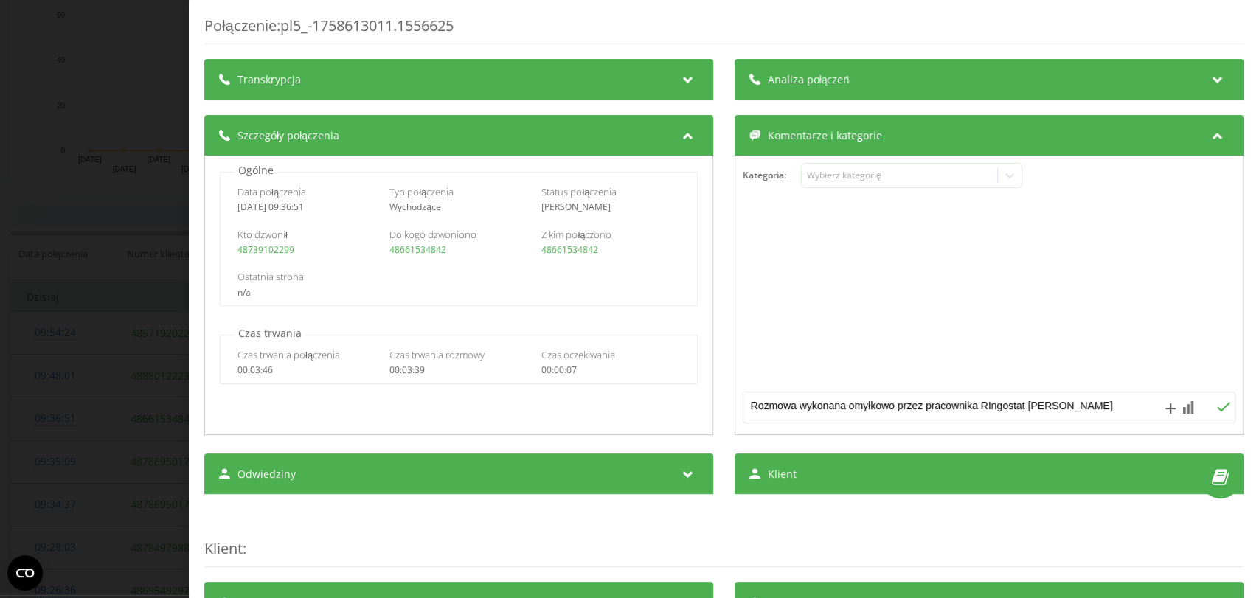
click at [1216, 408] on icon at bounding box center [1223, 407] width 14 height 10
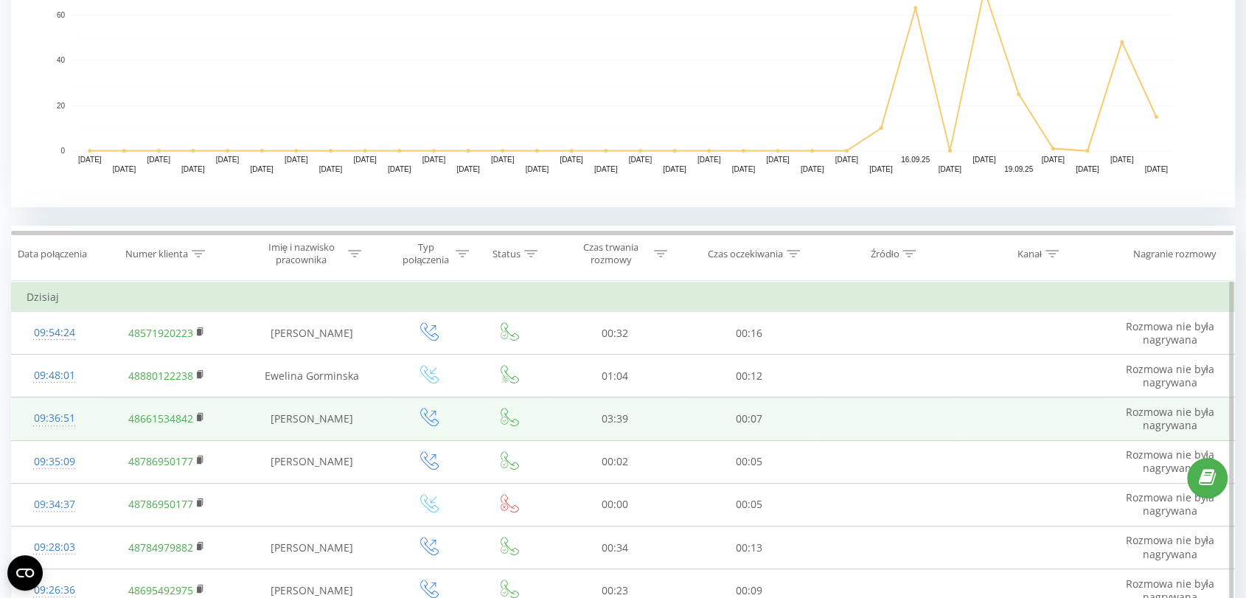
click at [1083, 432] on td at bounding box center [1033, 418] width 145 height 43
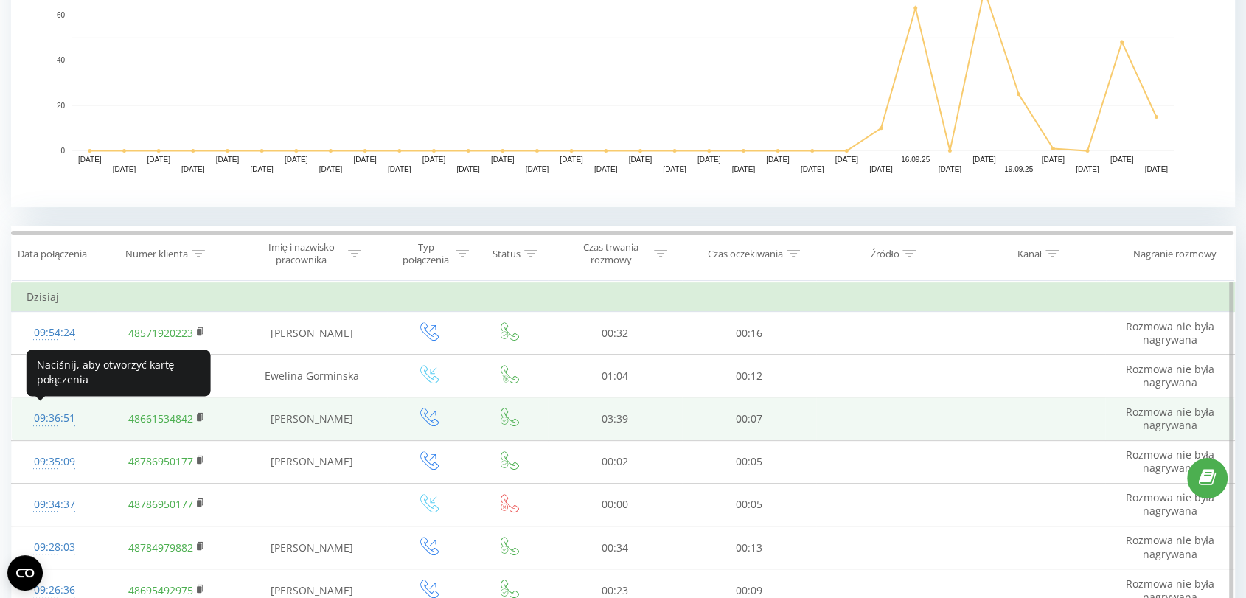
click at [49, 414] on div "09:36:51" at bounding box center [55, 418] width 56 height 29
